Goal: Task Accomplishment & Management: Complete application form

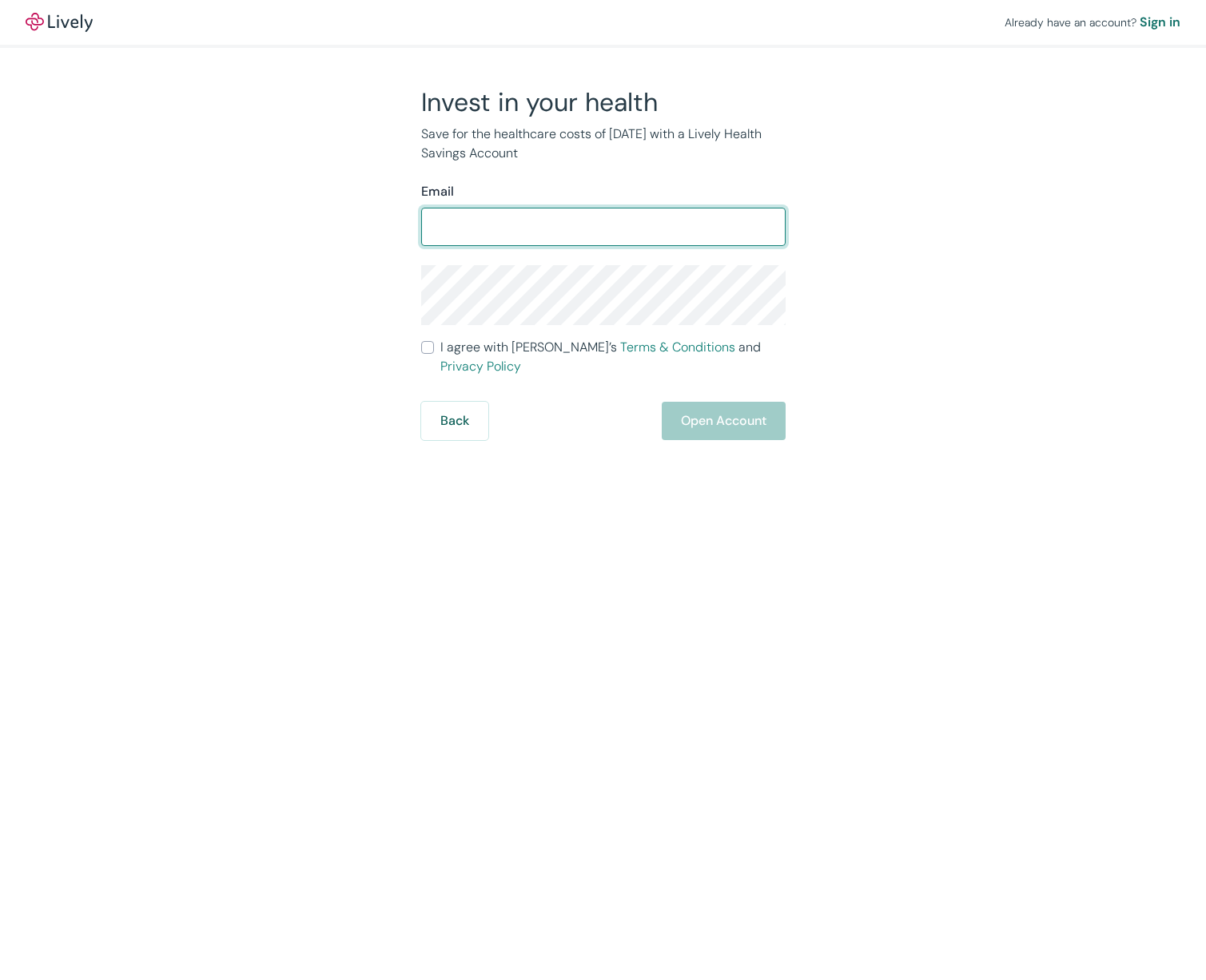
click at [427, 352] on form "Email ​ I agree with Lively’s Terms & Conditions and Privacy Policy Back Open A…" at bounding box center [603, 311] width 364 height 258
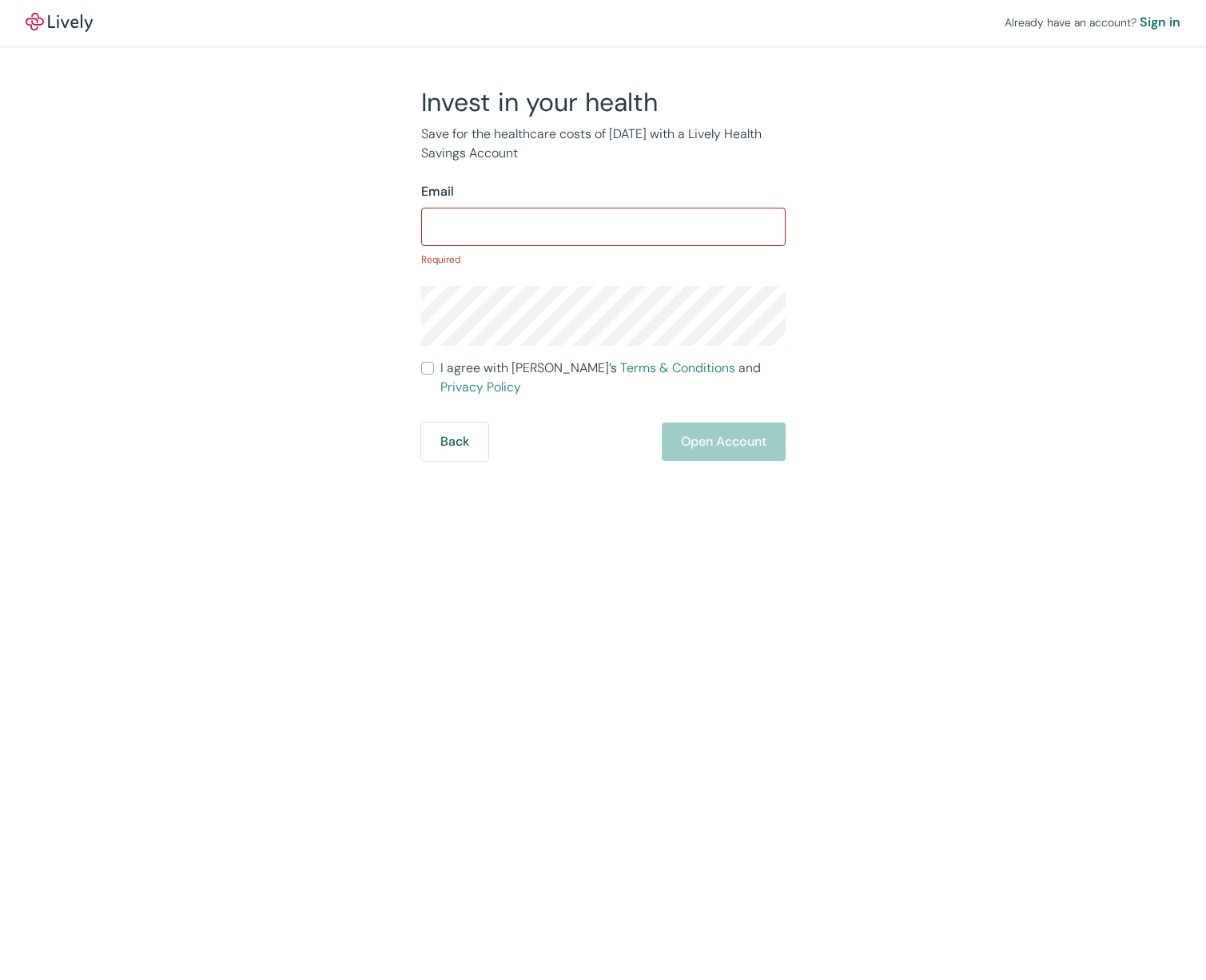
click at [421, 375] on input "I agree with Lively’s Terms & Conditions and Privacy Policy" at bounding box center [428, 368] width 13 height 13
checkbox input "true"
click at [1167, 23] on div "Sign in" at bounding box center [1160, 22] width 41 height 20
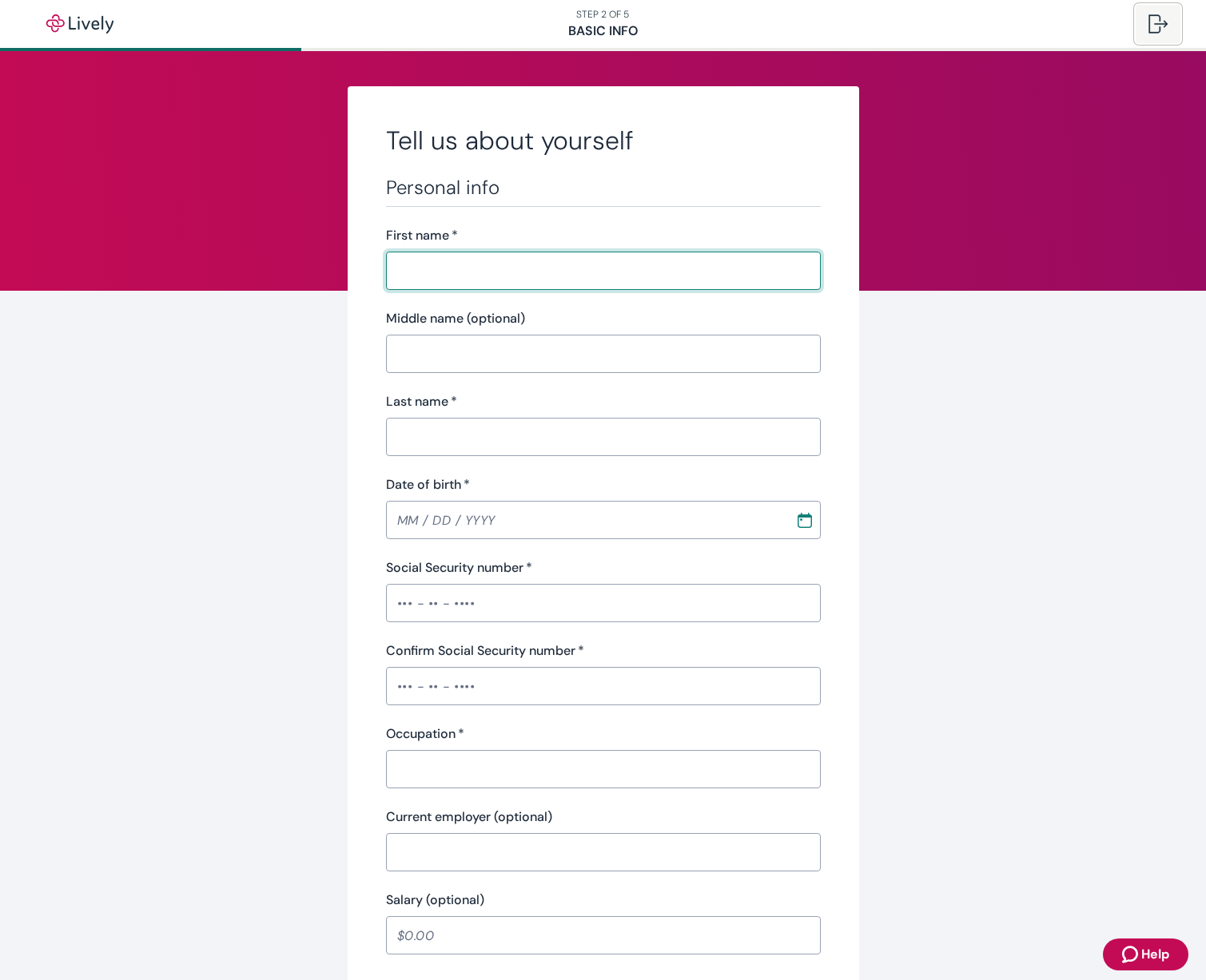
click at [1156, 19] on div at bounding box center [1157, 23] width 20 height 20
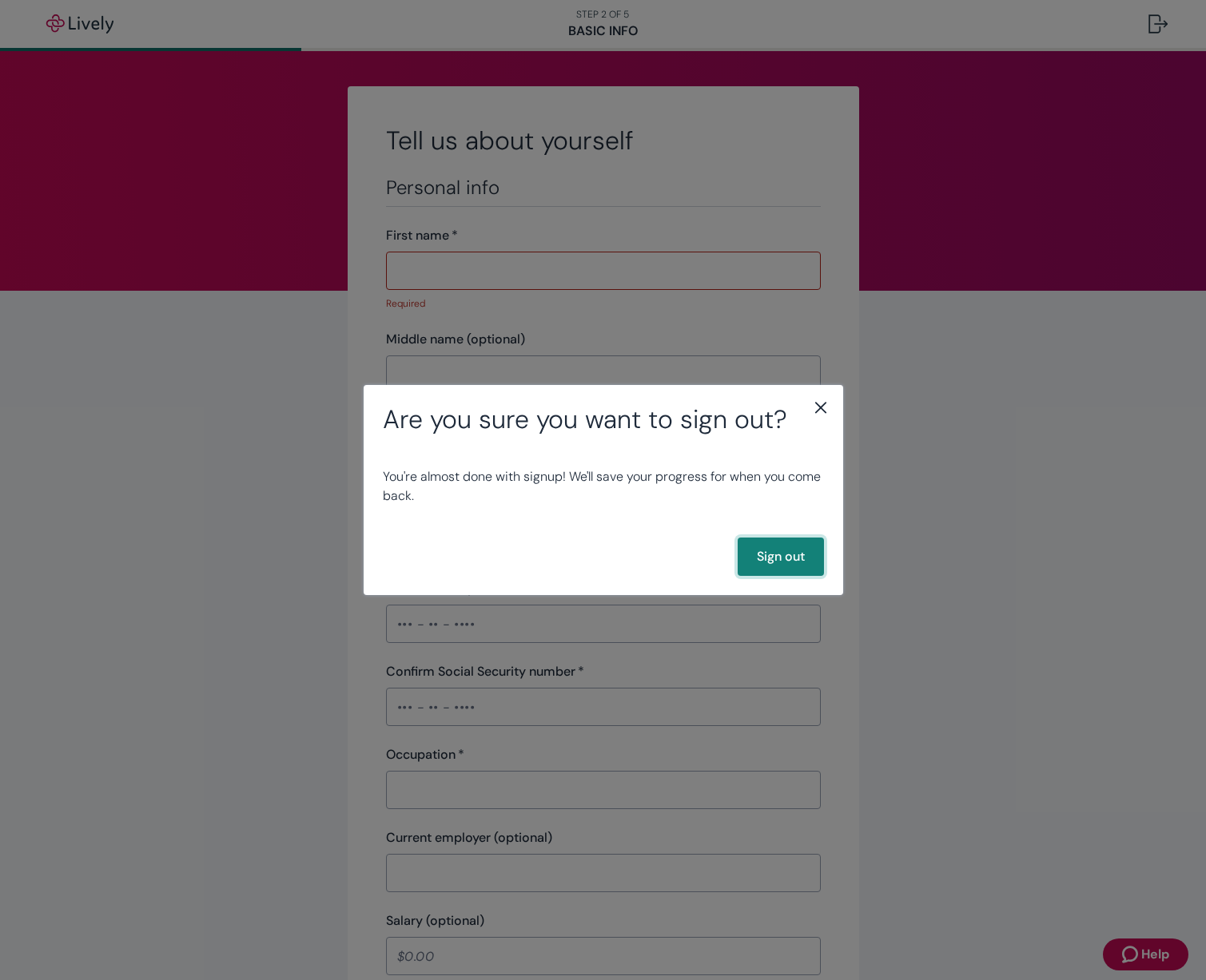
click at [792, 556] on button "Sign out" at bounding box center [780, 557] width 86 height 38
